Goal: Obtain resource: Download file/media

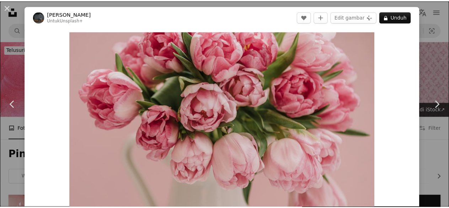
scroll to position [304, 0]
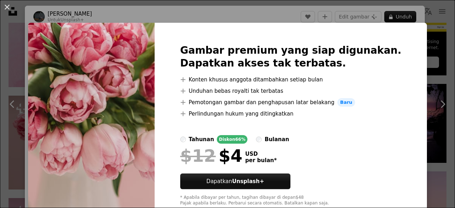
drag, startPoint x: 450, startPoint y: 106, endPoint x: 454, endPoint y: 146, distance: 39.7
click at [398, 105] on div "Gambar premium yang siap digunakan. Dapatkan akses tak terbatas. A plus sign Ko…" at bounding box center [290, 125] width 272 height 205
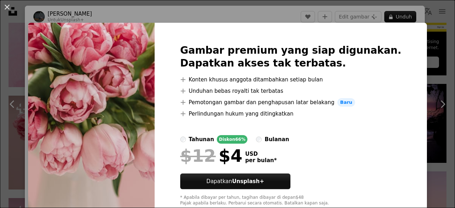
click at [394, 54] on div "Gambar premium yang siap digunakan. Dapatkan akses tak terbatas. A plus sign Ko…" at bounding box center [290, 125] width 272 height 205
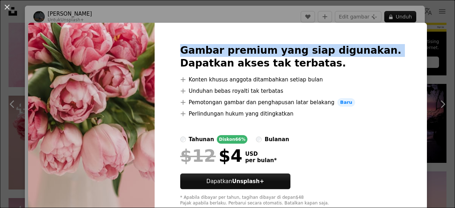
click at [394, 54] on div "Gambar premium yang siap digunakan. Dapatkan akses tak terbatas. A plus sign Ko…" at bounding box center [290, 125] width 272 height 205
click at [11, 11] on button "An X shape" at bounding box center [7, 7] width 9 height 9
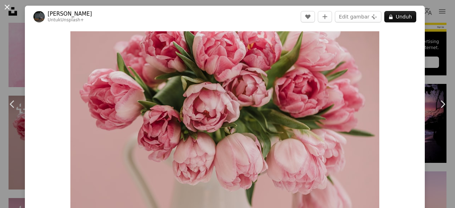
click at [6, 9] on button "An X shape" at bounding box center [7, 7] width 9 height 9
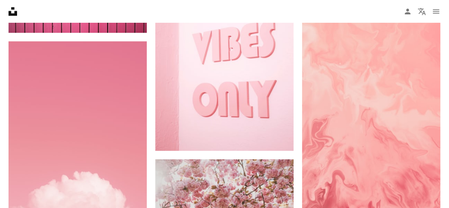
scroll to position [869, 0]
